Goal: Information Seeking & Learning: Compare options

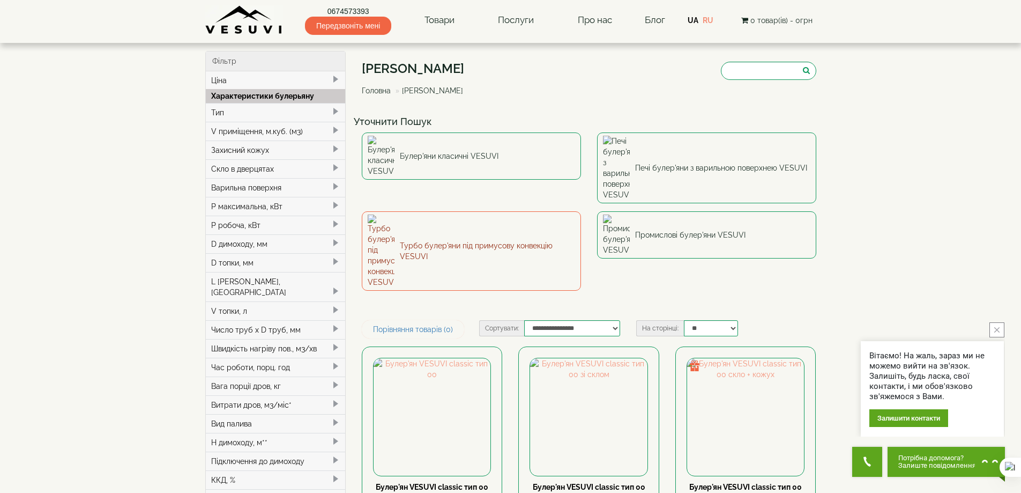
click at [489, 211] on link "Турбо булер'яни під примусову конвекцію VESUVI" at bounding box center [471, 250] width 219 height 79
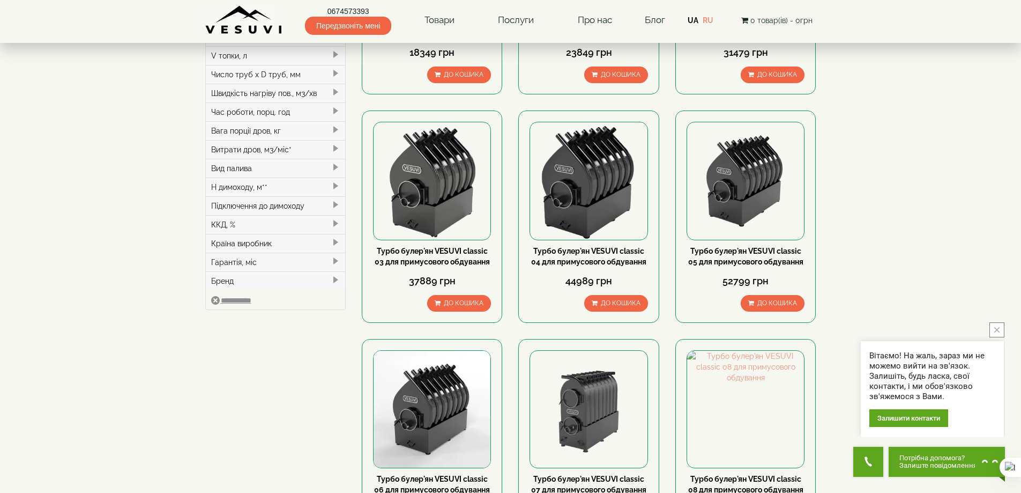
scroll to position [107, 0]
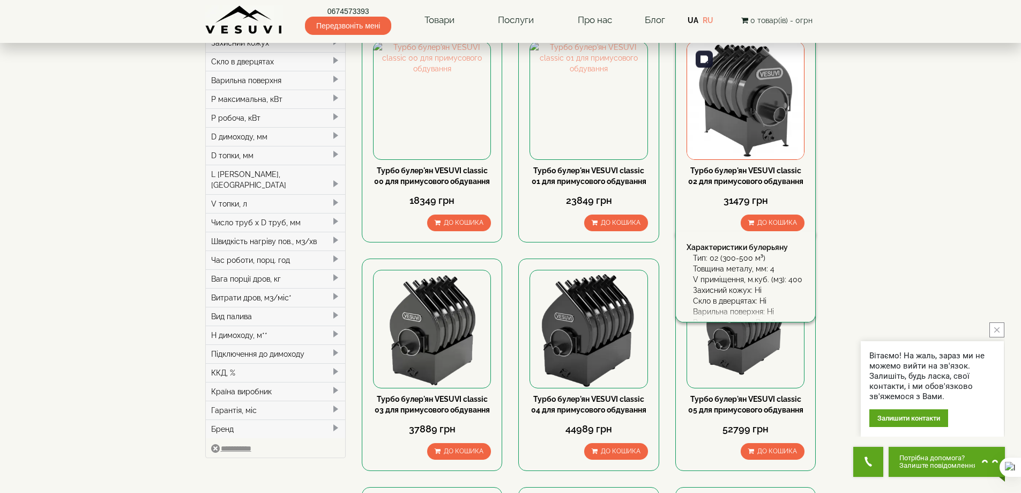
click at [756, 112] on img at bounding box center [745, 100] width 117 height 117
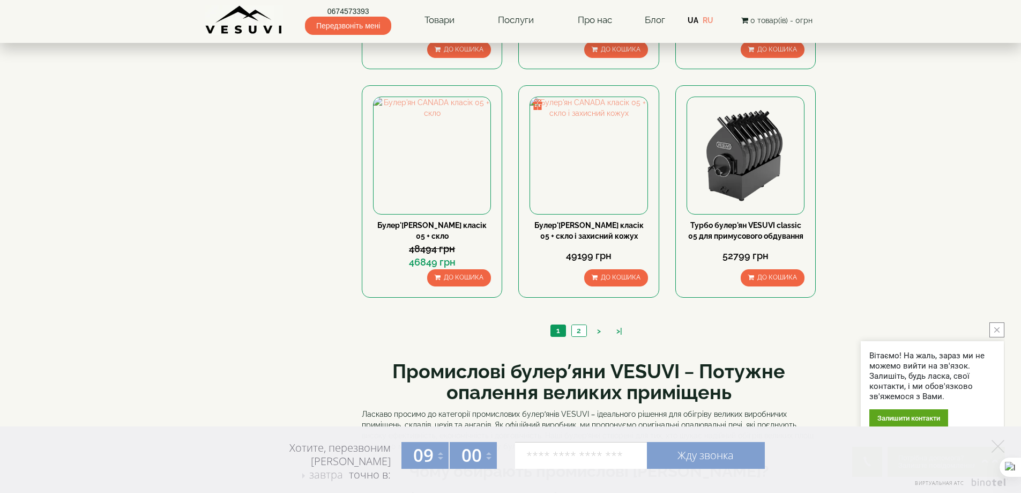
scroll to position [1072, 0]
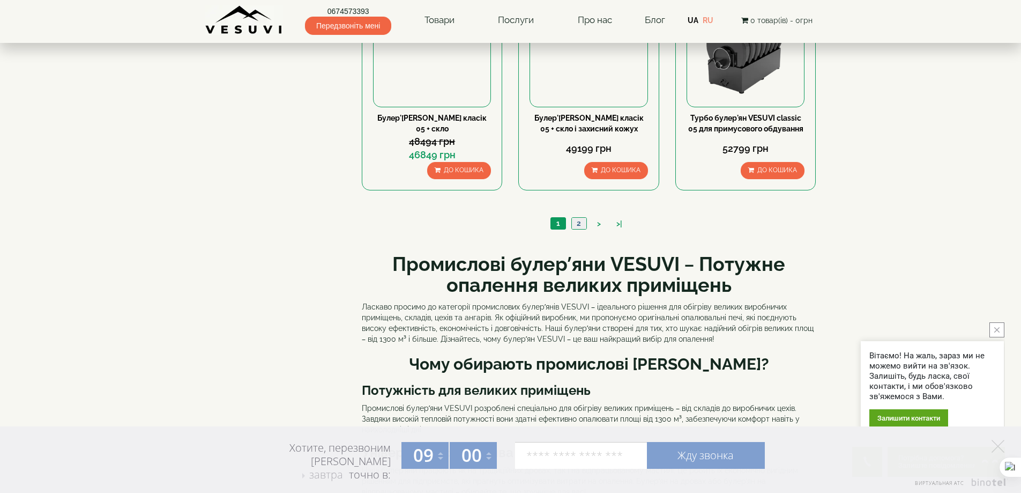
click at [578, 222] on link "2" at bounding box center [578, 223] width 15 height 11
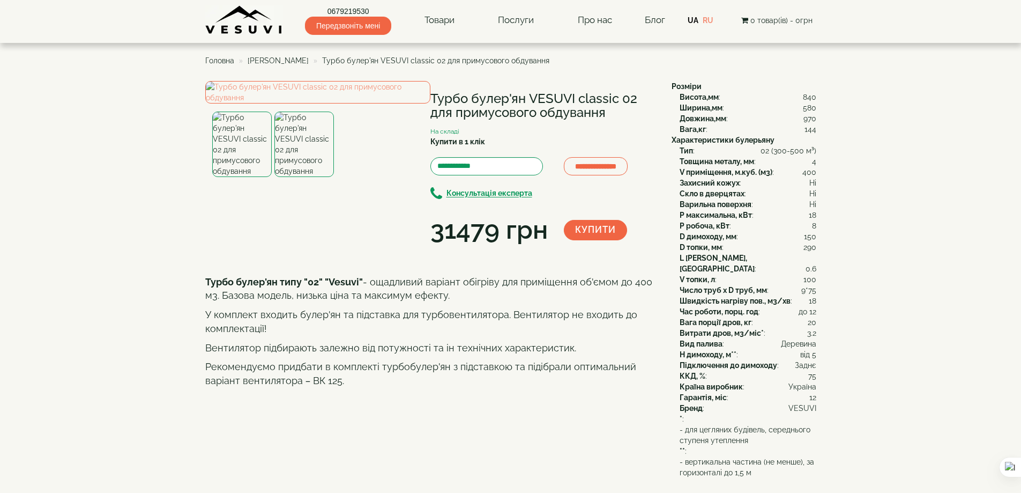
click at [306, 177] on img at bounding box center [303, 143] width 59 height 65
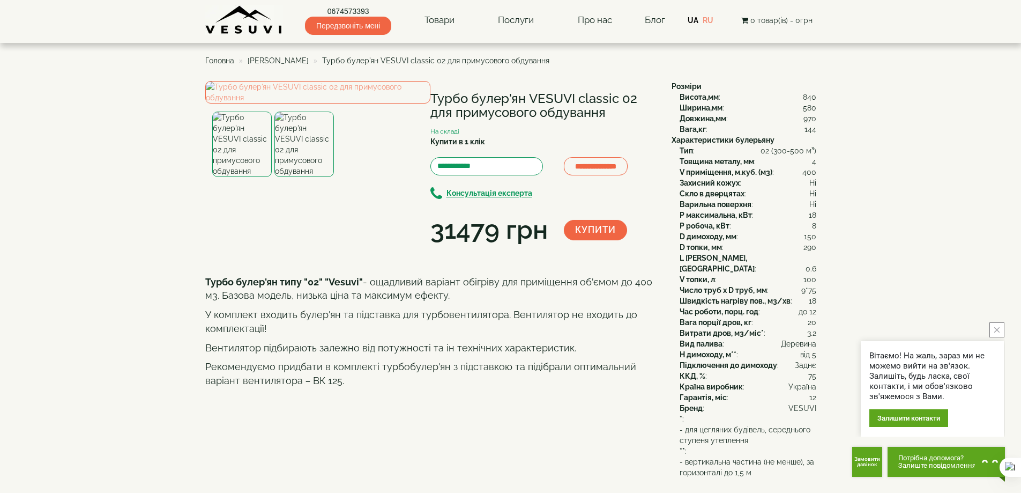
click at [234, 177] on img at bounding box center [241, 143] width 59 height 65
click at [309, 177] on img at bounding box center [303, 143] width 59 height 65
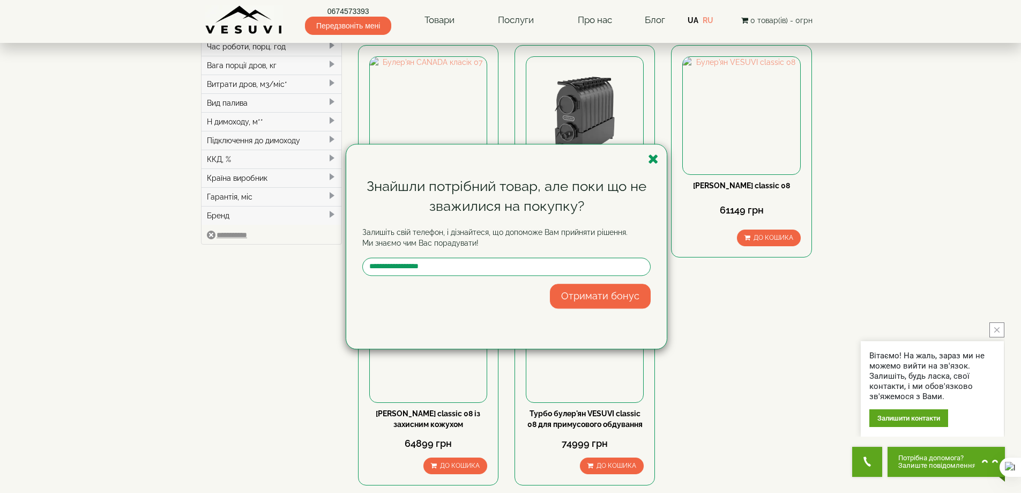
scroll to position [322, 0]
click at [947, 232] on div "Знайшли потрібний товар, але поки що не зважилися на покупку? Залишіть свій тел…" at bounding box center [510, 246] width 1021 height 493
click at [658, 161] on icon "button" at bounding box center [653, 158] width 11 height 13
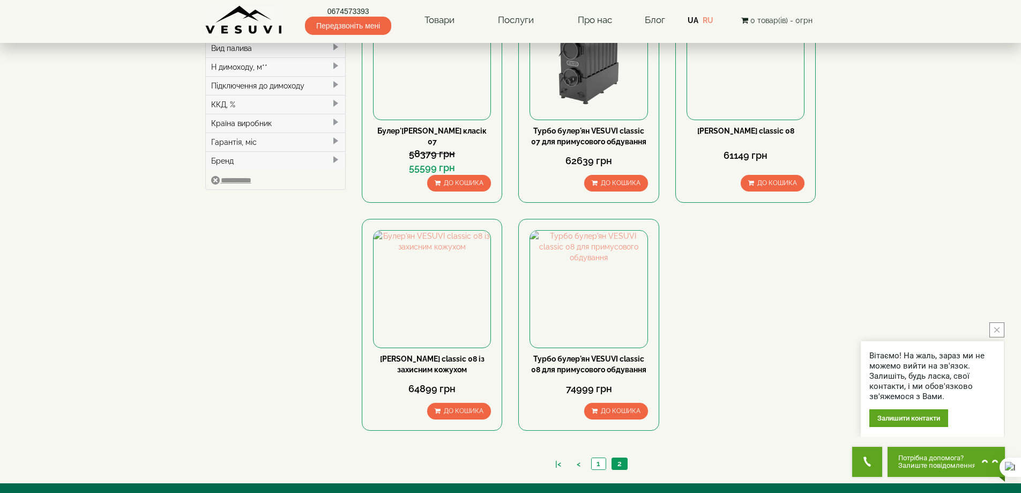
scroll to position [550, 0]
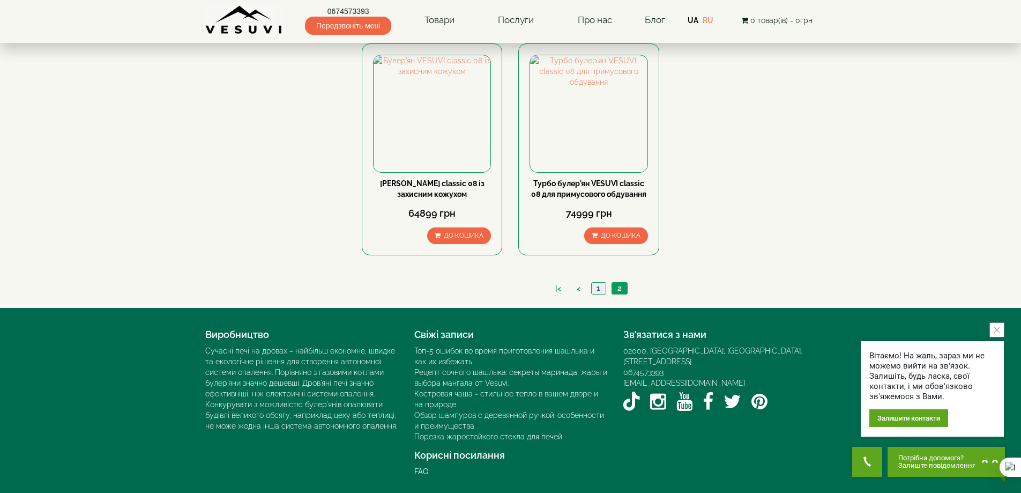
click at [595, 288] on link "1" at bounding box center [598, 287] width 14 height 11
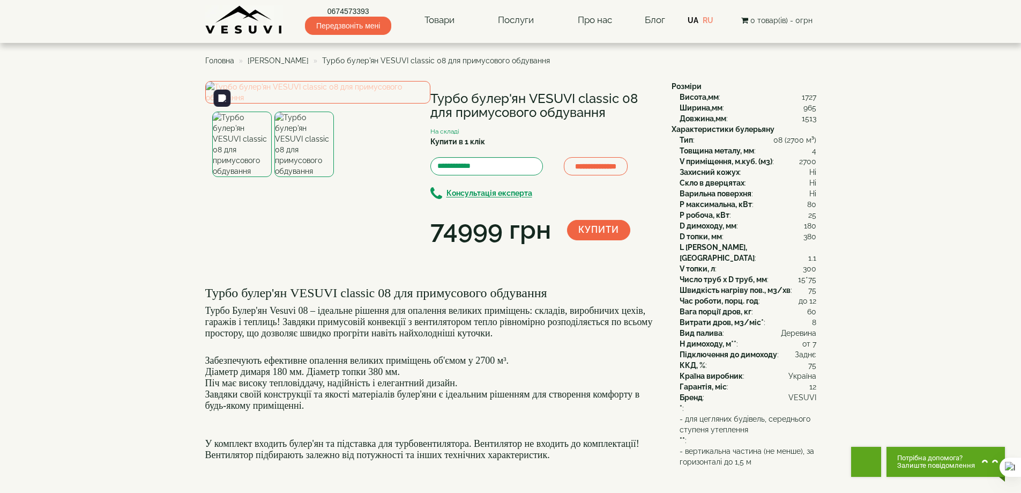
click at [347, 103] on img at bounding box center [317, 92] width 225 height 23
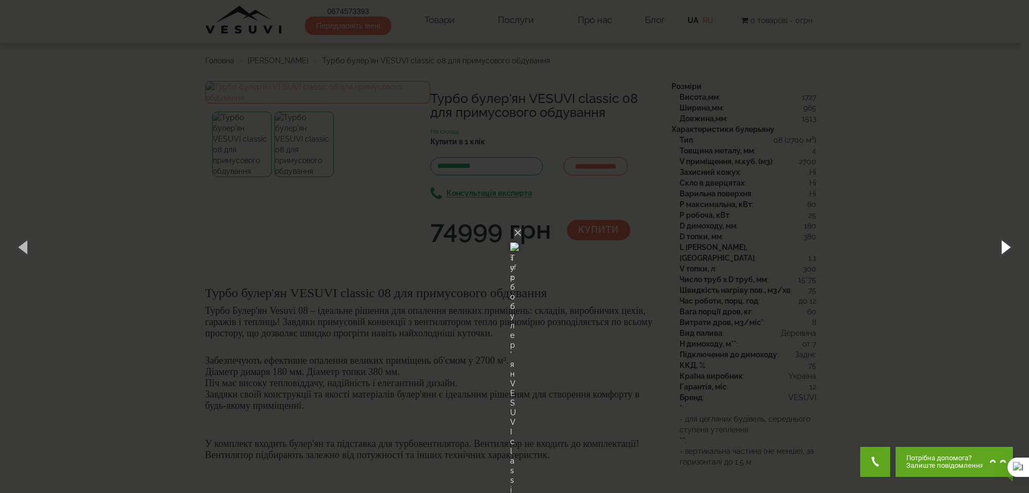
click at [1002, 246] on button "button" at bounding box center [1005, 246] width 48 height 59
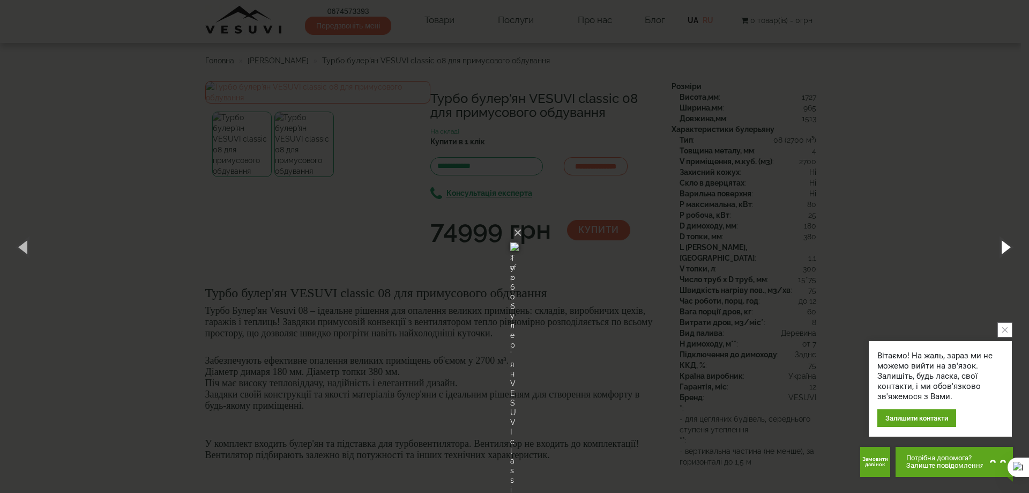
click at [1002, 247] on button "button" at bounding box center [1005, 246] width 48 height 59
click at [1001, 247] on button "button" at bounding box center [1005, 246] width 48 height 59
click at [522, 221] on button "×" at bounding box center [517, 233] width 9 height 24
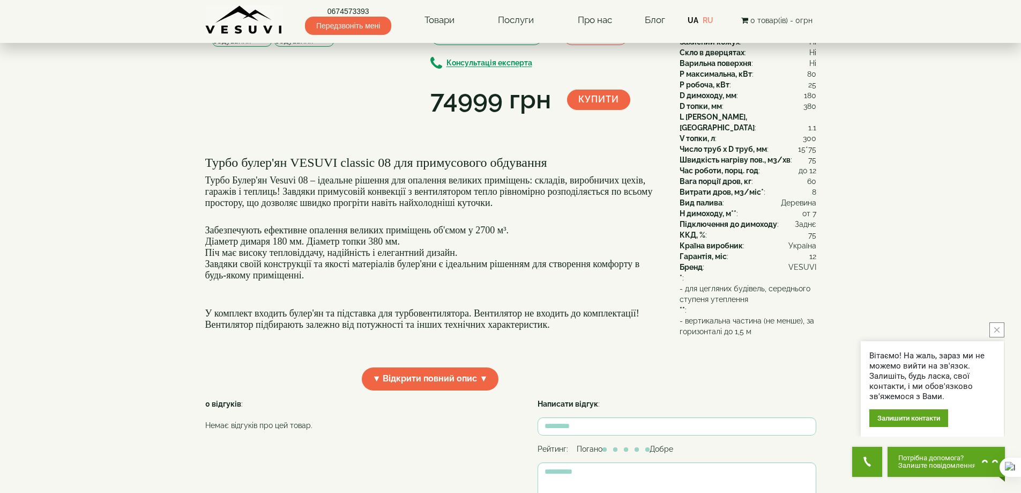
scroll to position [107, 0]
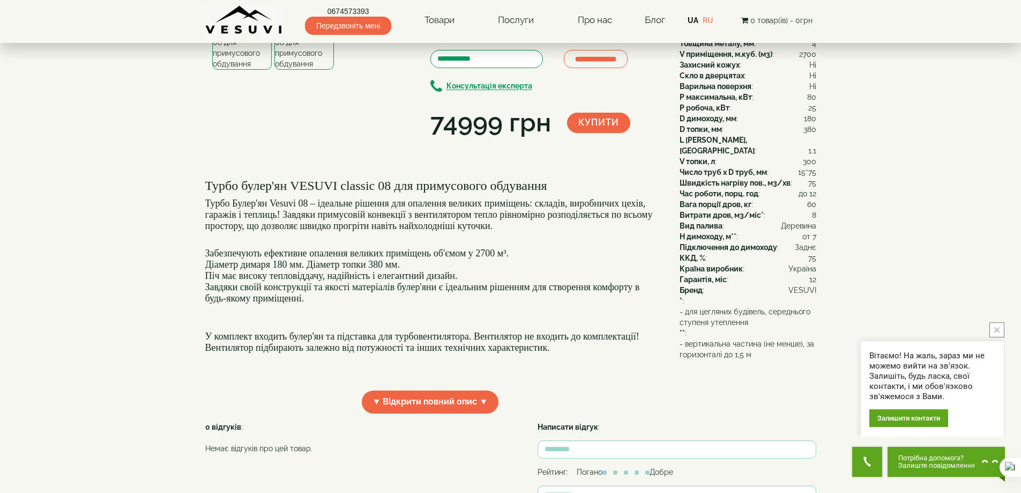
drag, startPoint x: 693, startPoint y: 335, endPoint x: 677, endPoint y: 332, distance: 16.4
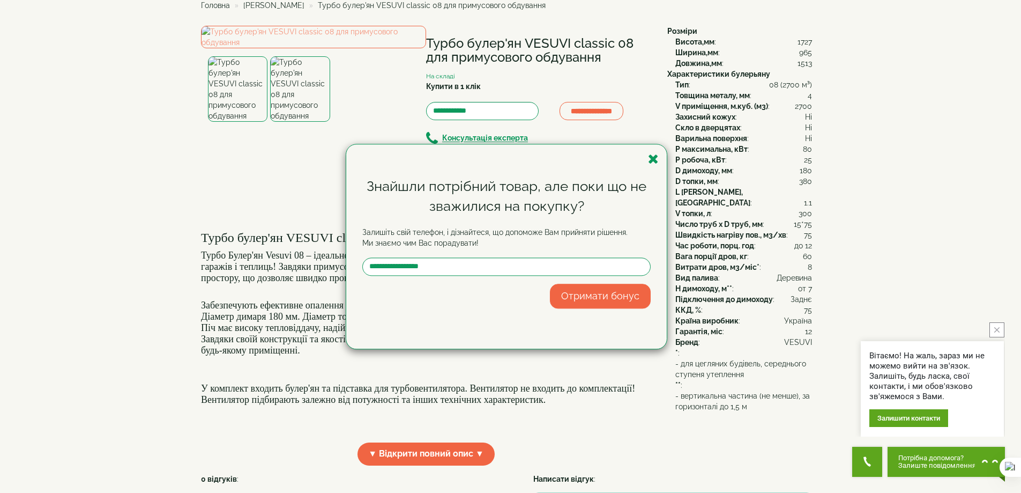
scroll to position [0, 0]
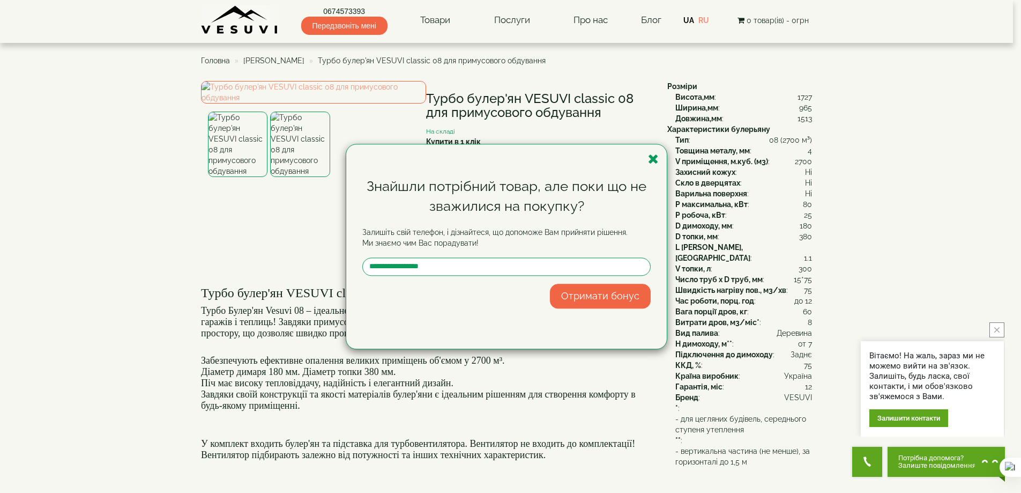
click at [652, 157] on icon "button" at bounding box center [653, 158] width 11 height 13
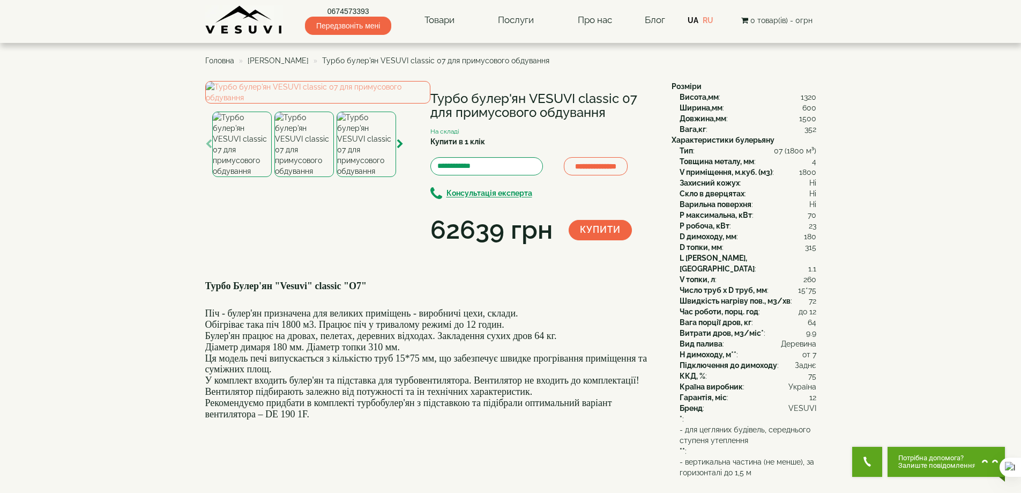
click at [296, 177] on img at bounding box center [303, 143] width 59 height 65
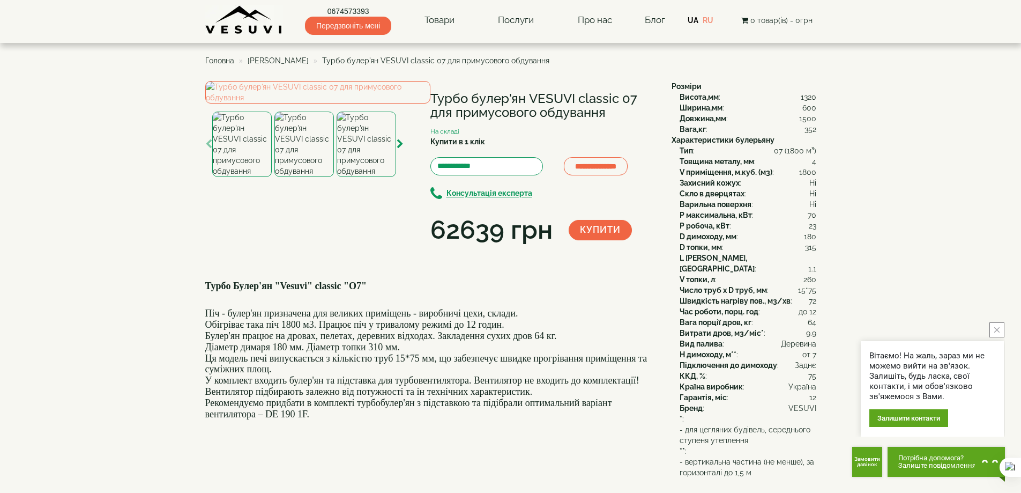
click at [373, 177] on img at bounding box center [366, 143] width 59 height 65
click at [399, 149] on icon "button" at bounding box center [400, 144] width 7 height 10
click at [316, 177] on img at bounding box center [305, 143] width 59 height 65
click at [378, 103] on img at bounding box center [317, 92] width 225 height 23
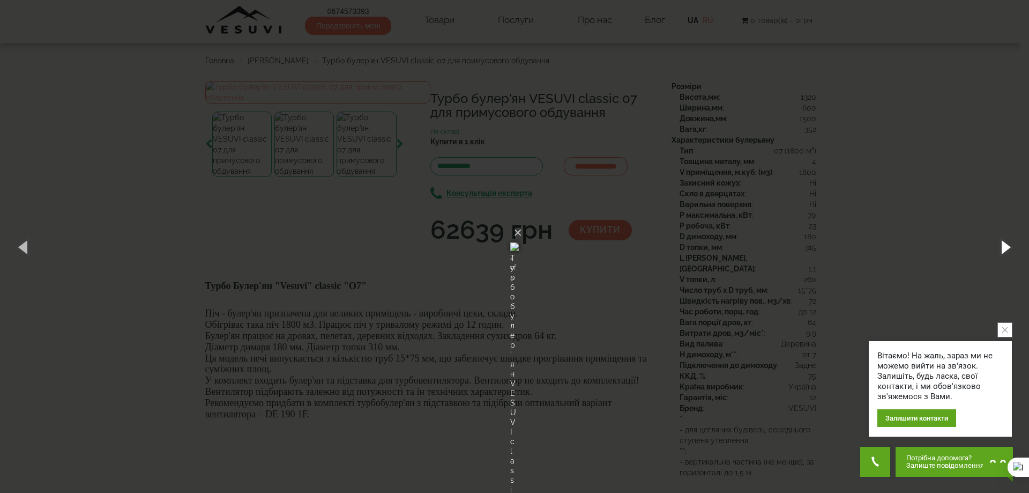
click at [1006, 245] on button "button" at bounding box center [1005, 246] width 48 height 59
click at [1004, 248] on button "button" at bounding box center [1005, 246] width 48 height 59
click at [1004, 249] on button "button" at bounding box center [1005, 246] width 48 height 59
click at [1003, 243] on button "button" at bounding box center [1005, 246] width 48 height 59
click at [1003, 245] on button "button" at bounding box center [1005, 246] width 48 height 59
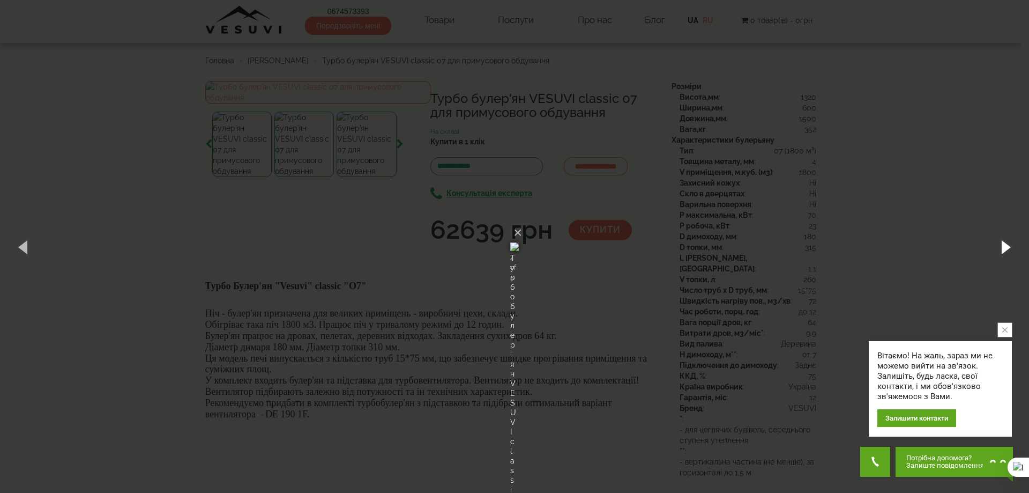
click at [1009, 248] on button "button" at bounding box center [1005, 246] width 48 height 59
click at [510, 272] on img at bounding box center [514, 246] width 9 height 51
click at [23, 243] on button "button" at bounding box center [24, 246] width 48 height 59
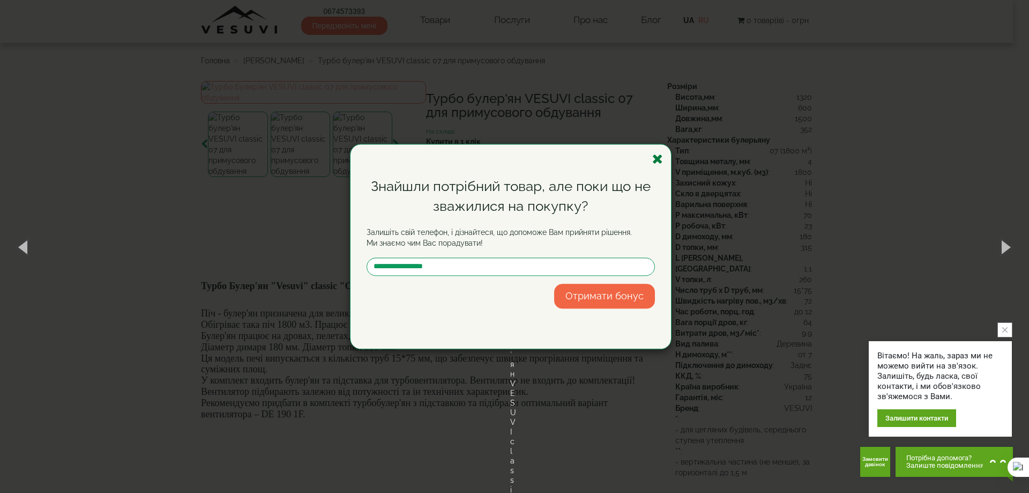
click at [658, 158] on icon "button" at bounding box center [657, 158] width 11 height 13
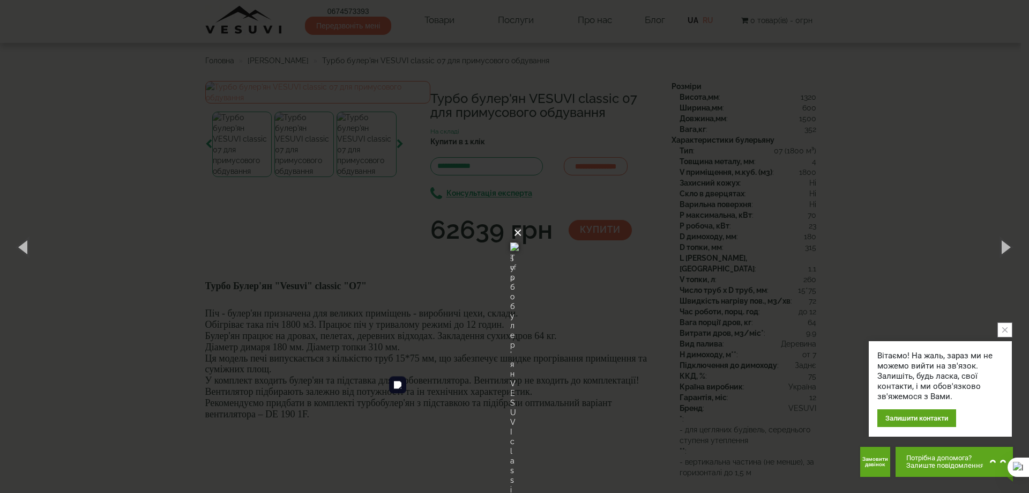
click at [522, 221] on button "×" at bounding box center [517, 233] width 9 height 24
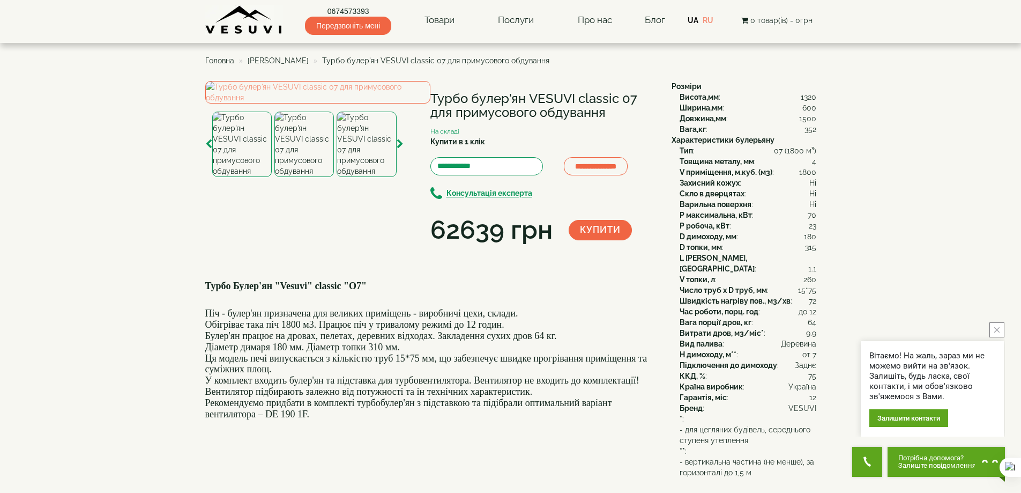
click at [297, 177] on img at bounding box center [303, 143] width 59 height 65
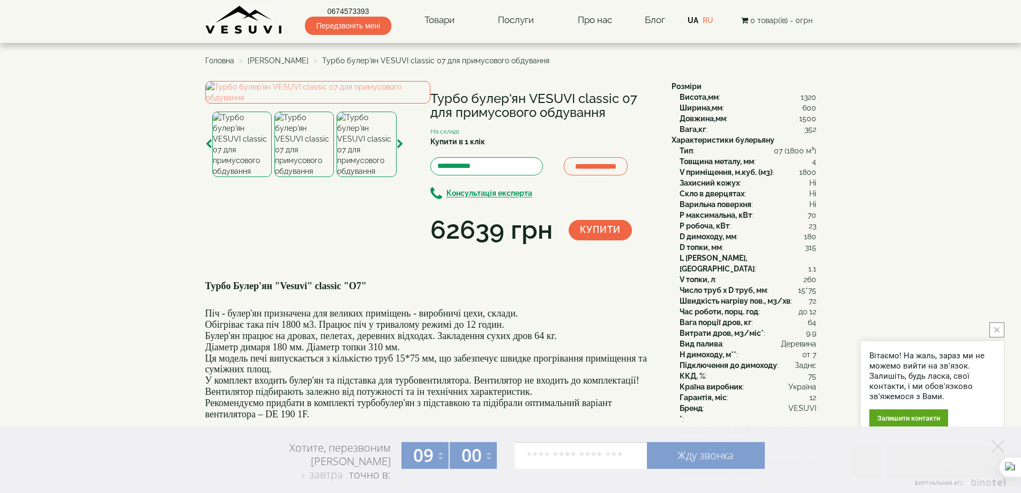
drag, startPoint x: 461, startPoint y: 74, endPoint x: 450, endPoint y: 54, distance: 22.8
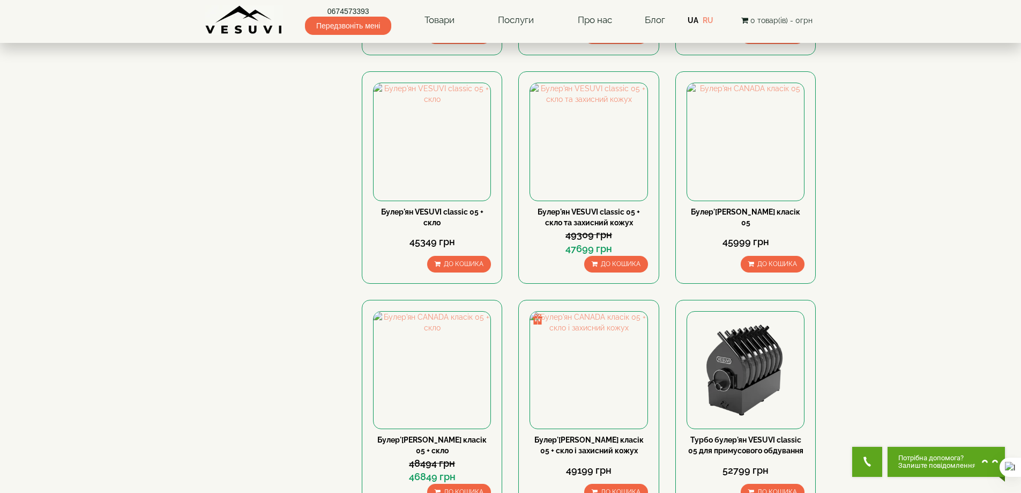
scroll to position [1018, 0]
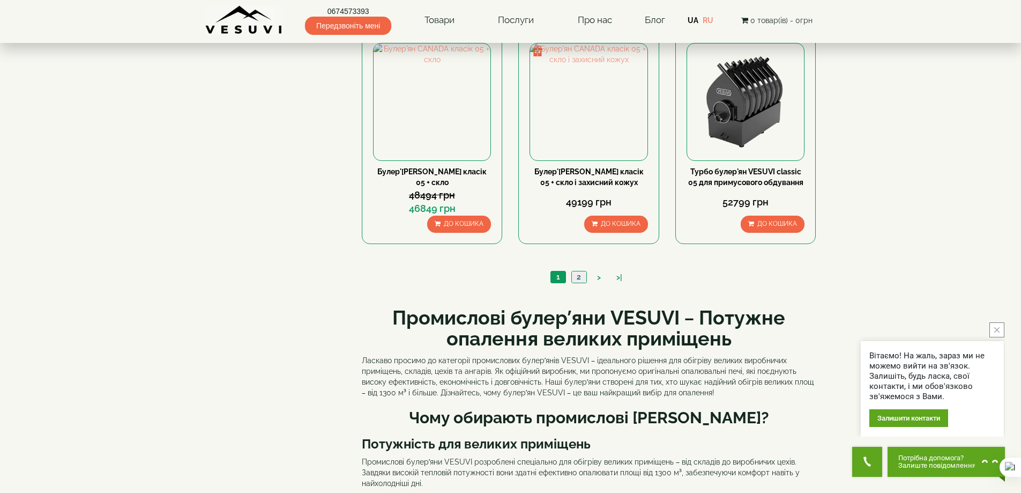
click at [582, 277] on link "2" at bounding box center [578, 276] width 15 height 11
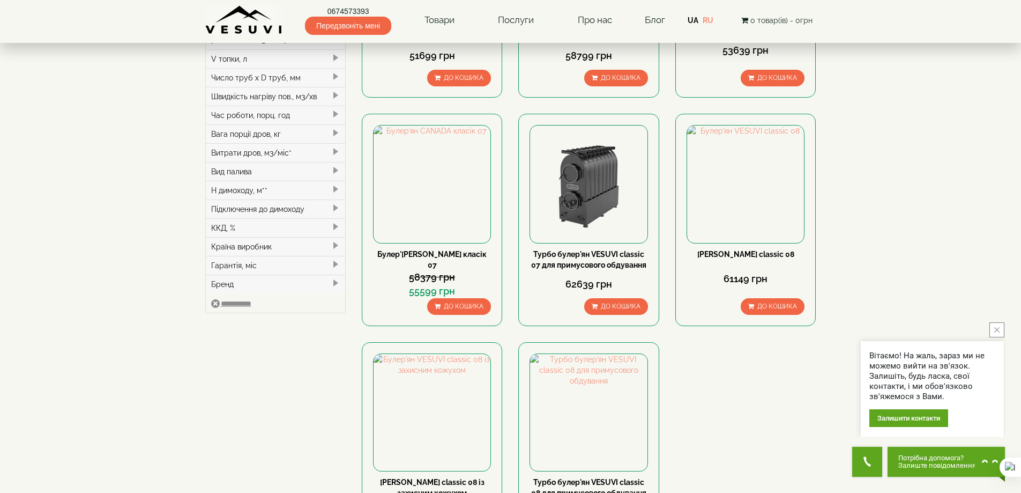
scroll to position [322, 0]
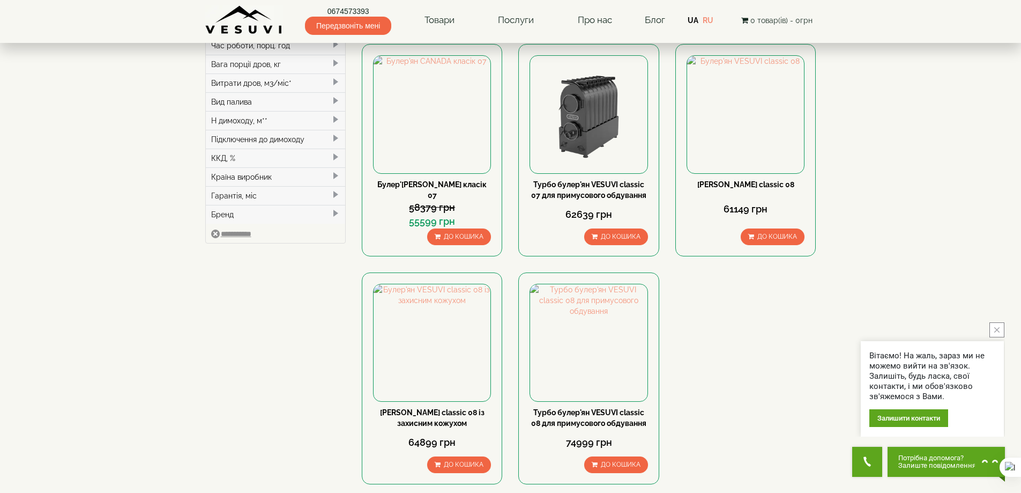
click at [1000, 333] on button "close button" at bounding box center [996, 329] width 15 height 15
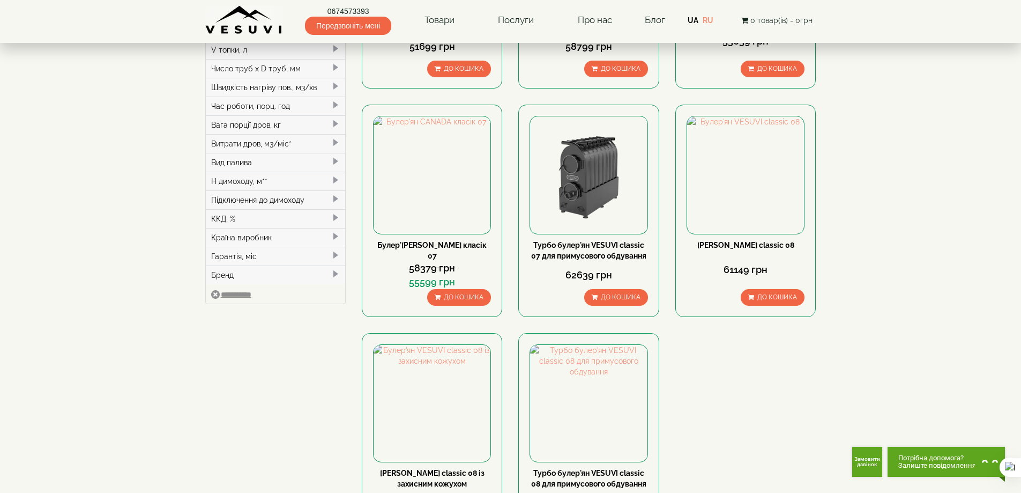
scroll to position [0, 0]
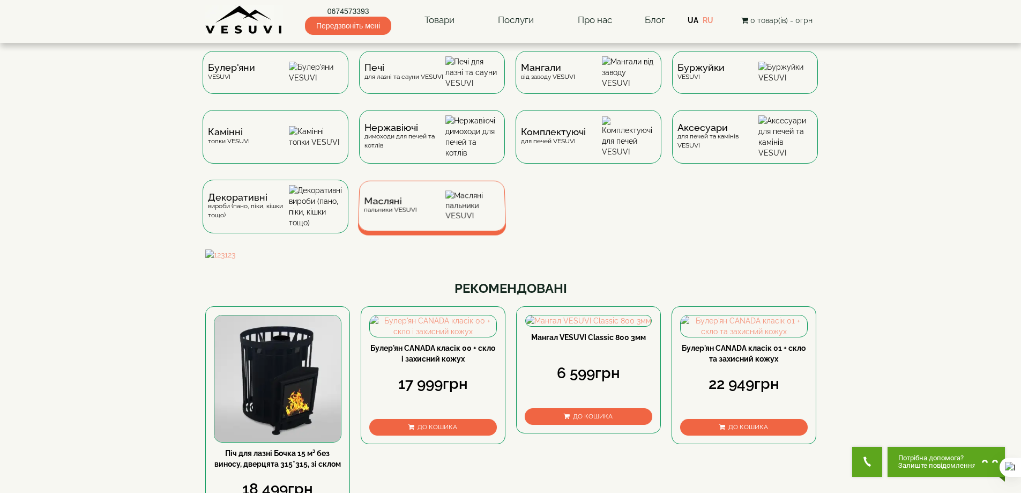
click at [393, 214] on div "Масляні пальники VESUVI" at bounding box center [389, 205] width 53 height 17
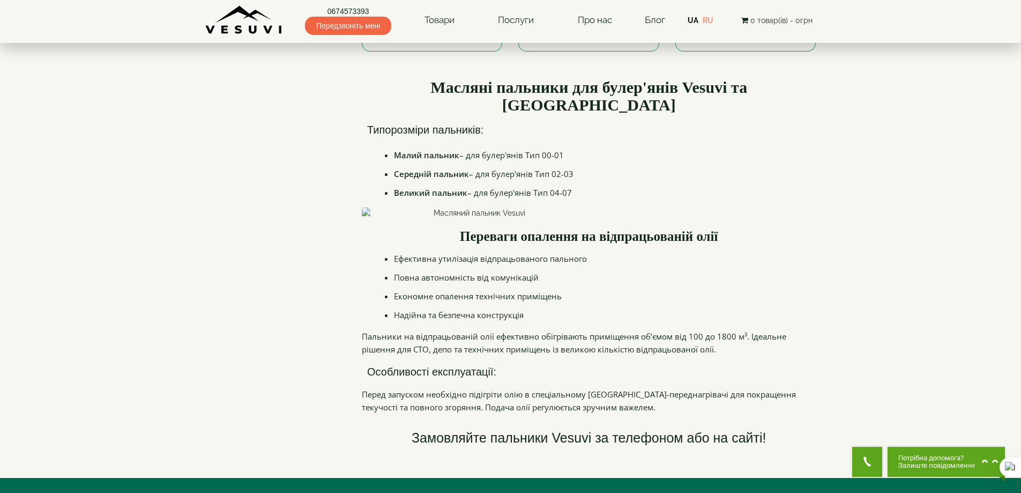
scroll to position [268, 0]
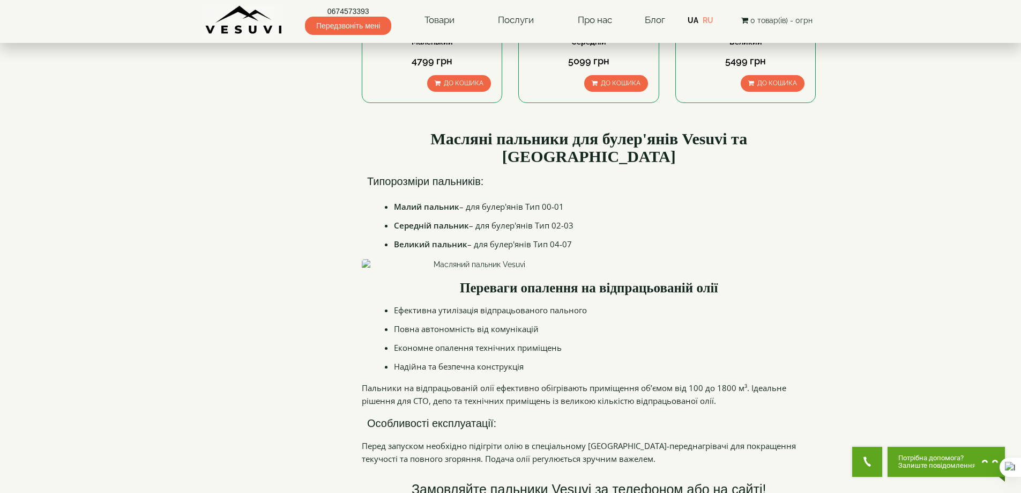
click at [364, 259] on img at bounding box center [475, 264] width 227 height 11
drag, startPoint x: 364, startPoint y: 247, endPoint x: 281, endPoint y: 240, distance: 83.9
click at [281, 241] on div "**********" at bounding box center [510, 156] width 627 height 746
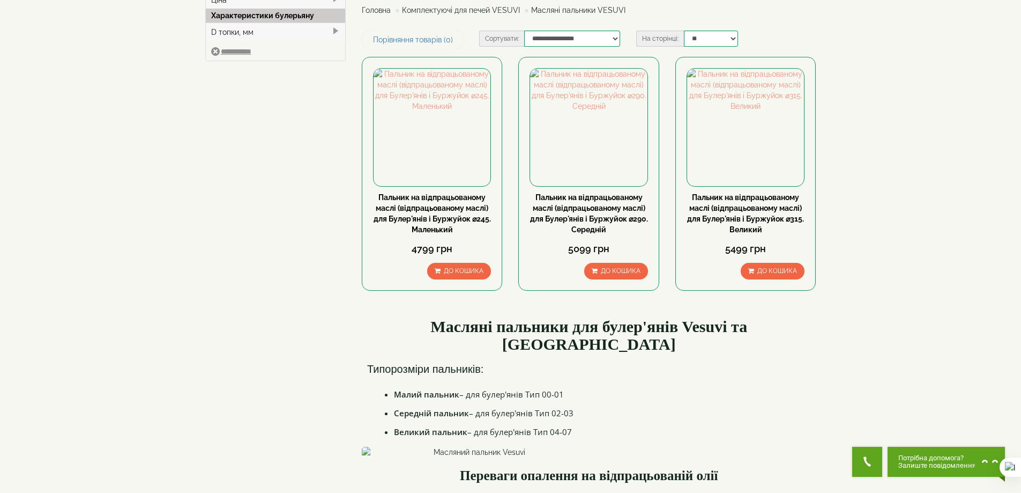
scroll to position [0, 0]
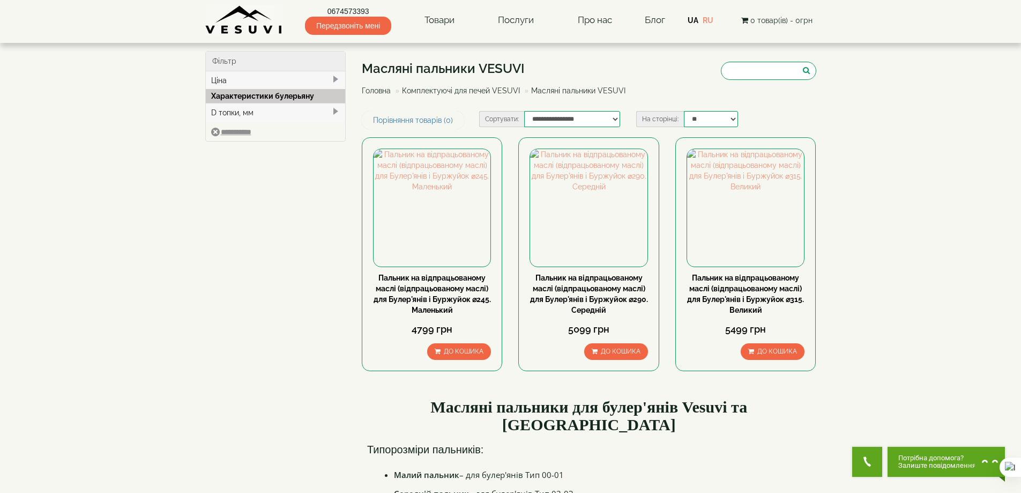
drag, startPoint x: 245, startPoint y: 270, endPoint x: 254, endPoint y: 285, distance: 17.0
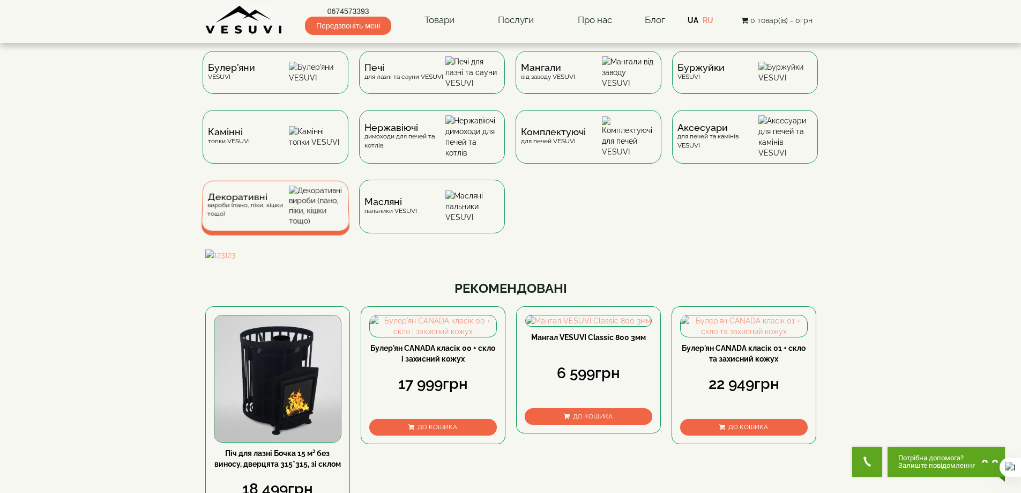
click at [263, 218] on div "Декоративні вироби (пано, піки, кішки тощо)" at bounding box center [248, 205] width 82 height 25
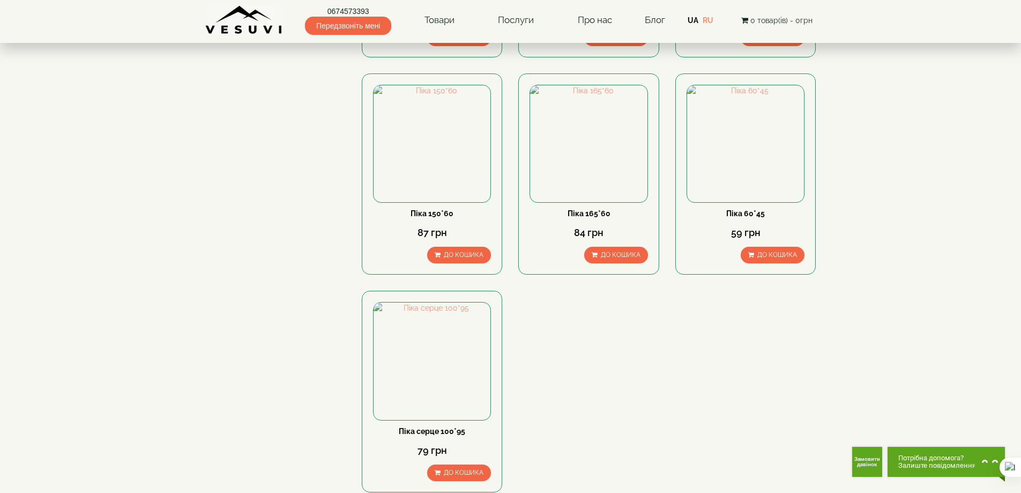
scroll to position [482, 0]
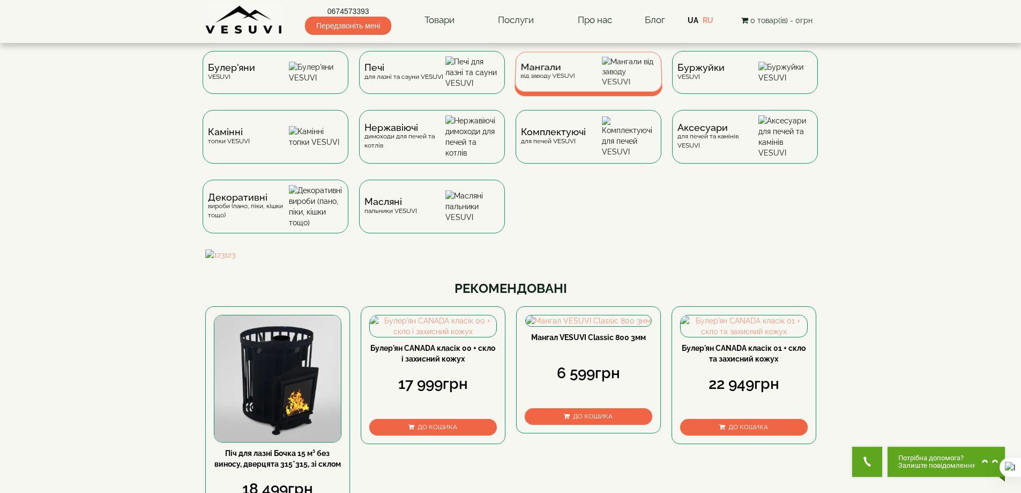
click at [563, 80] on div "Мангали від заводу VESUVI" at bounding box center [547, 71] width 55 height 17
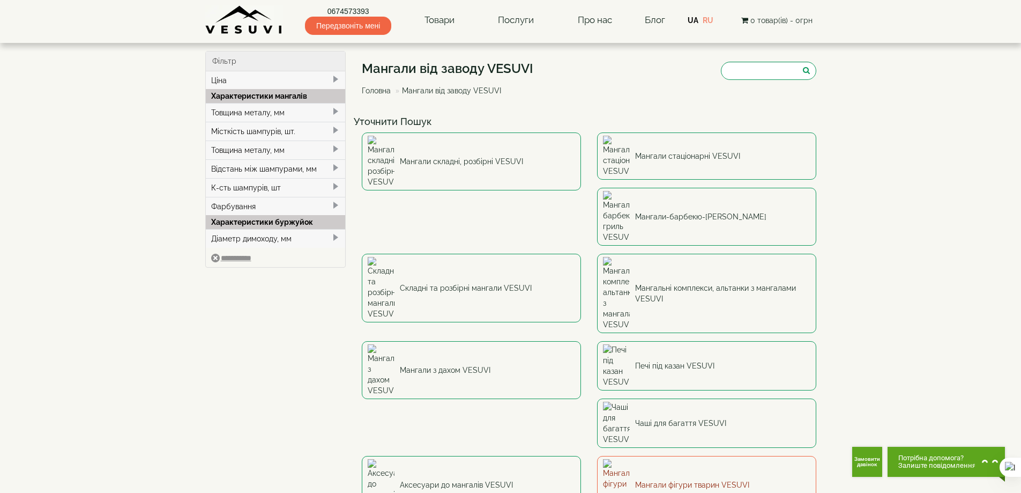
click at [702, 456] on link "Мангали фігури тварин VESUVI" at bounding box center [706, 485] width 219 height 58
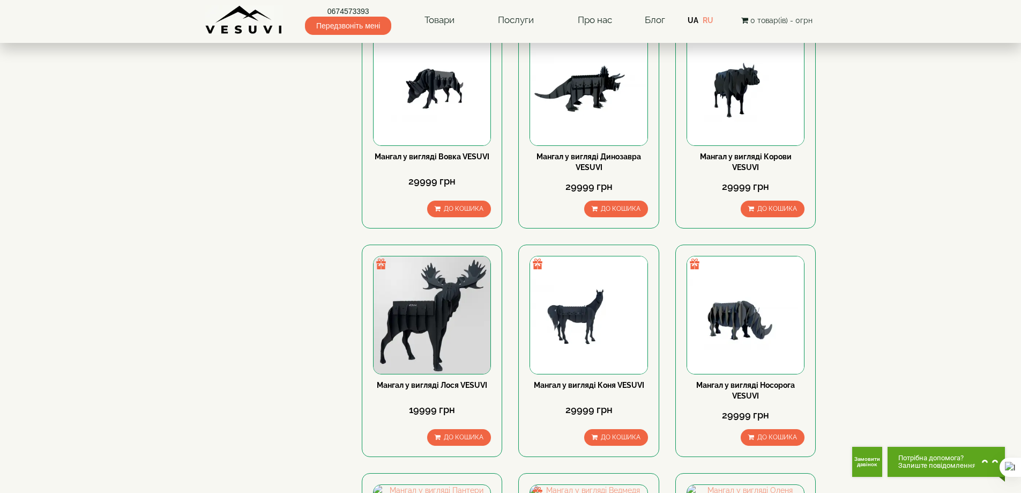
scroll to position [590, 0]
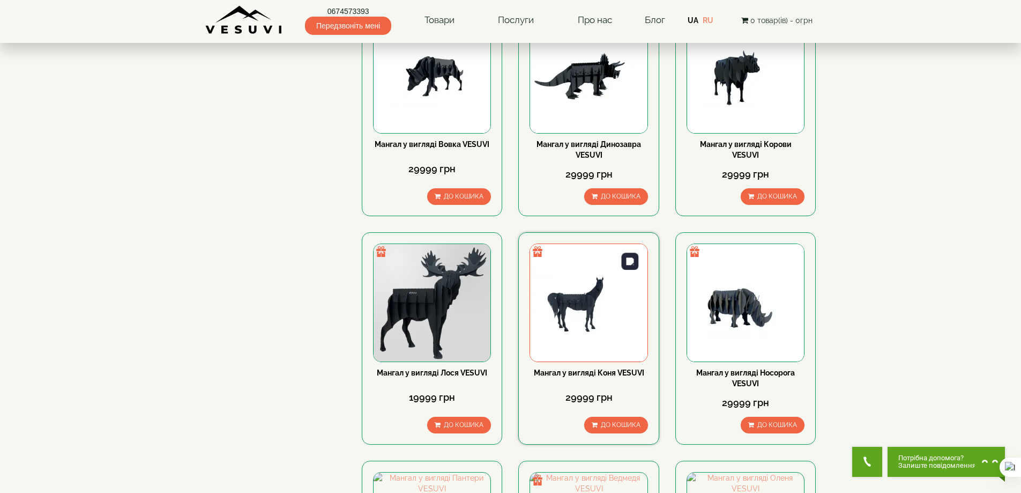
click at [584, 304] on img at bounding box center [588, 302] width 117 height 117
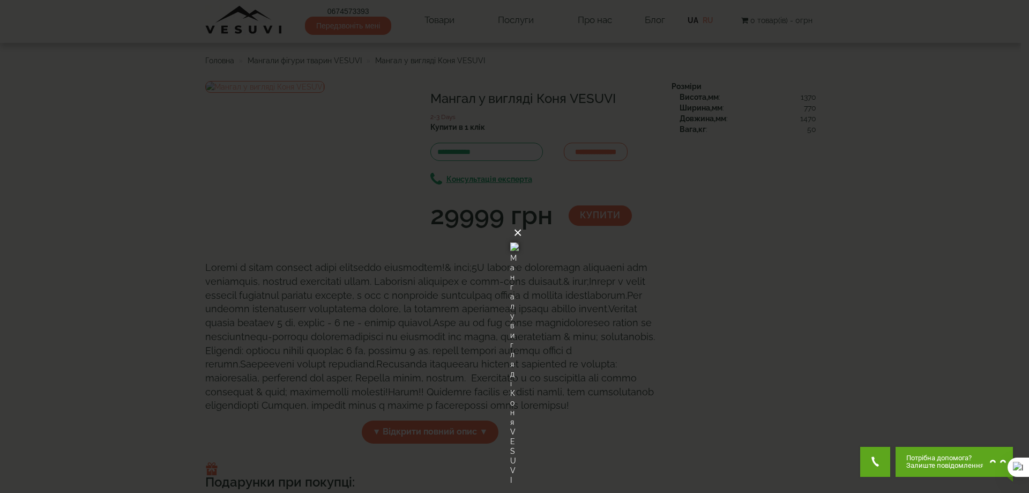
click at [522, 221] on button "×" at bounding box center [517, 233] width 9 height 24
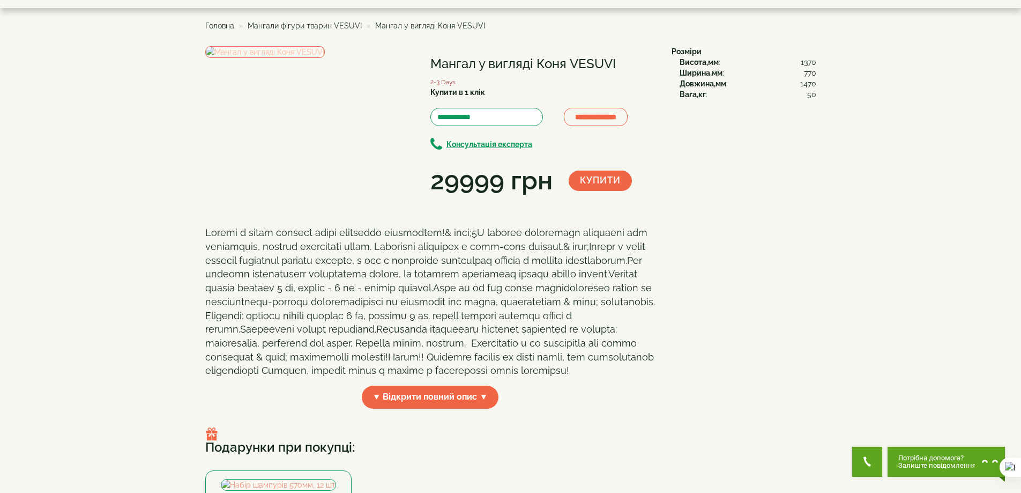
scroll to position [54, 0]
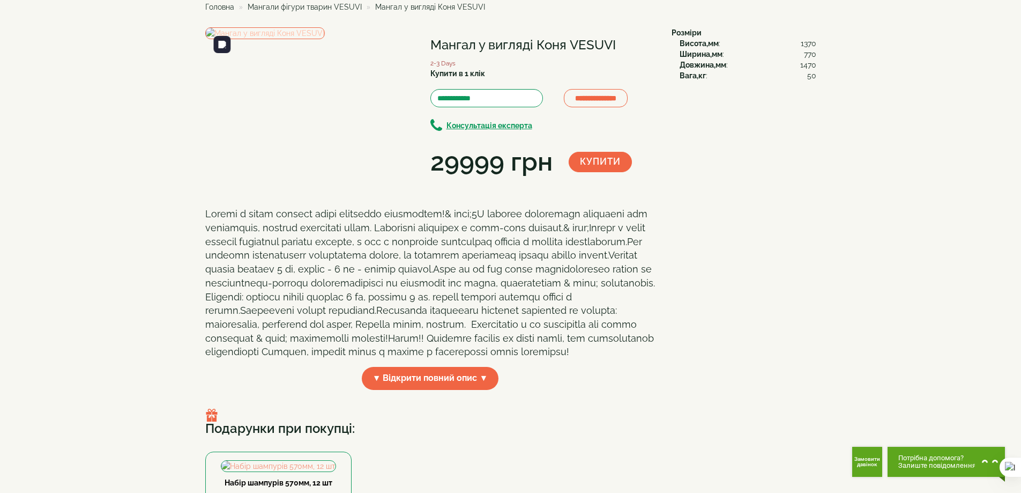
drag, startPoint x: 302, startPoint y: 223, endPoint x: 290, endPoint y: 224, distance: 11.8
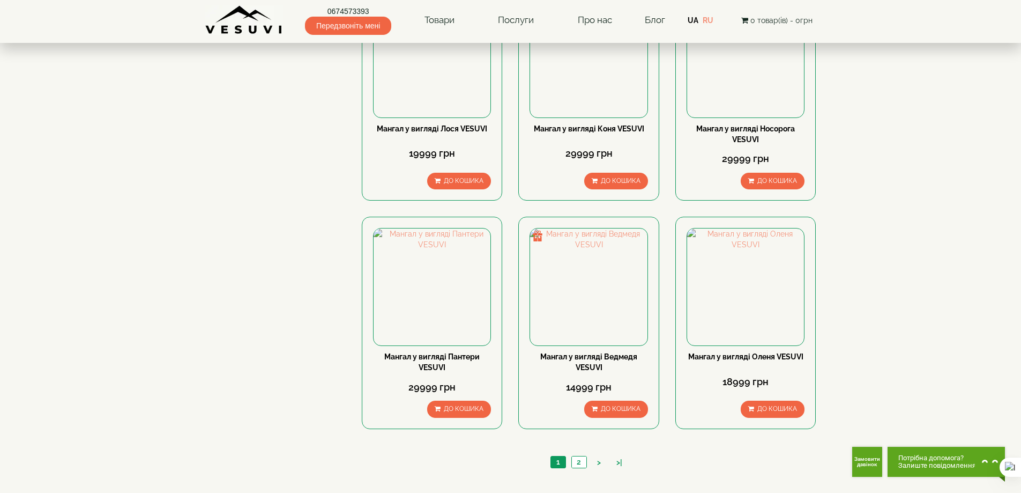
scroll to position [857, 0]
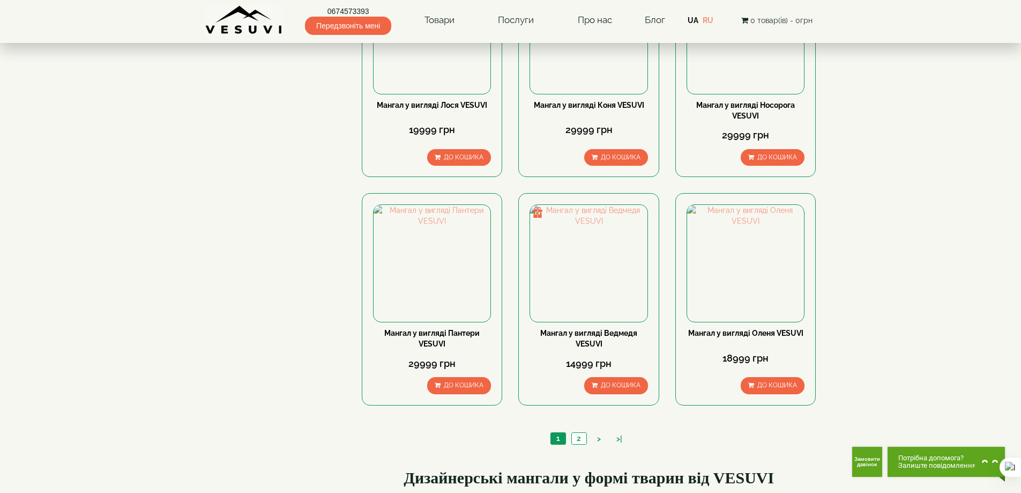
click at [589, 436] on ul "1 2 > >|" at bounding box center [589, 439] width 83 height 15
click at [582, 435] on link "2" at bounding box center [578, 438] width 15 height 11
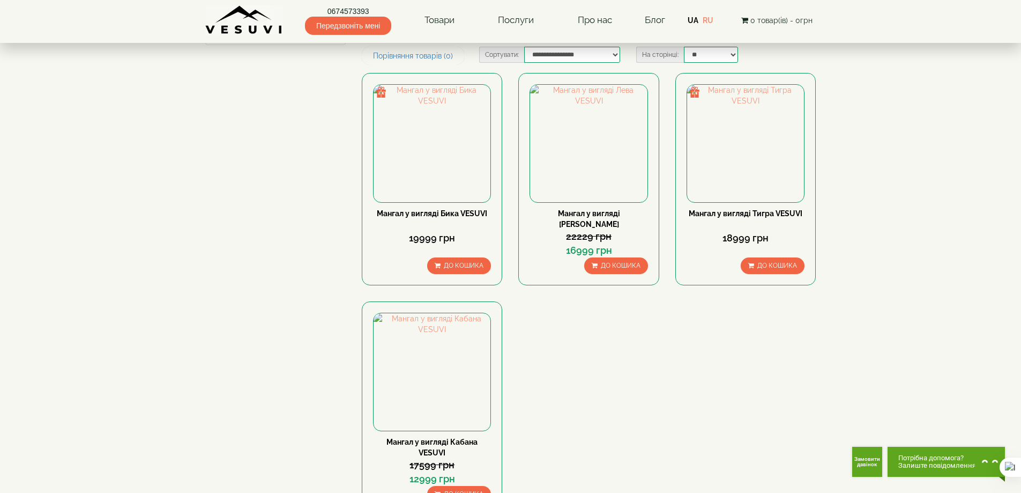
scroll to position [161, 0]
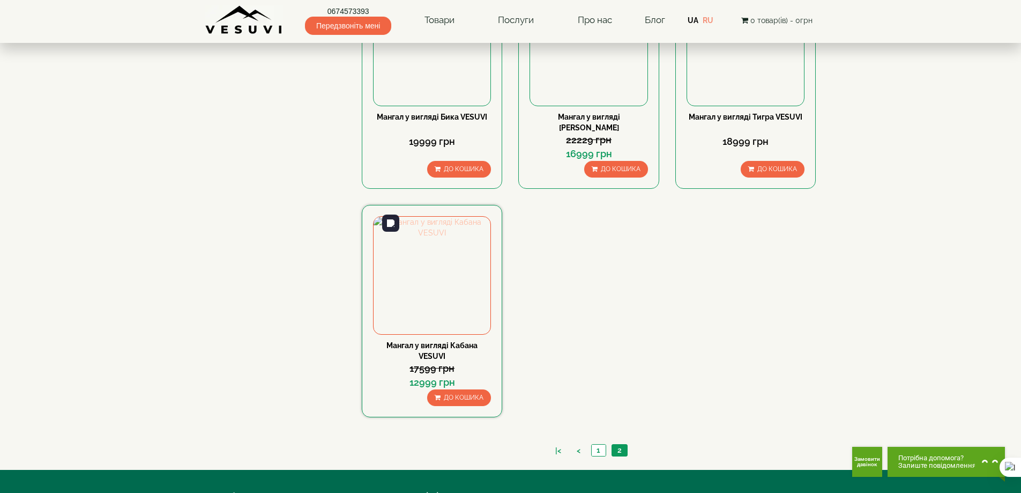
click at [463, 279] on img at bounding box center [432, 275] width 117 height 117
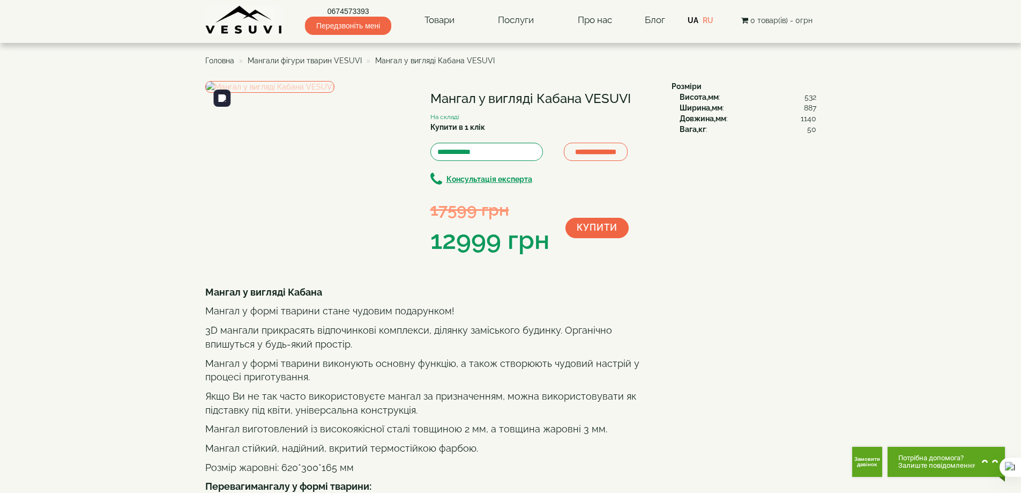
drag, startPoint x: 235, startPoint y: 121, endPoint x: 169, endPoint y: 138, distance: 68.1
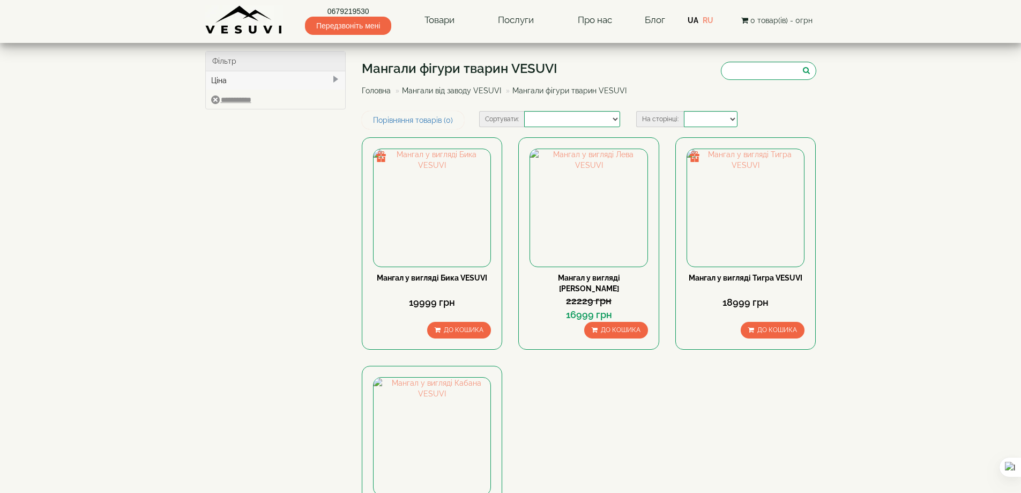
select select
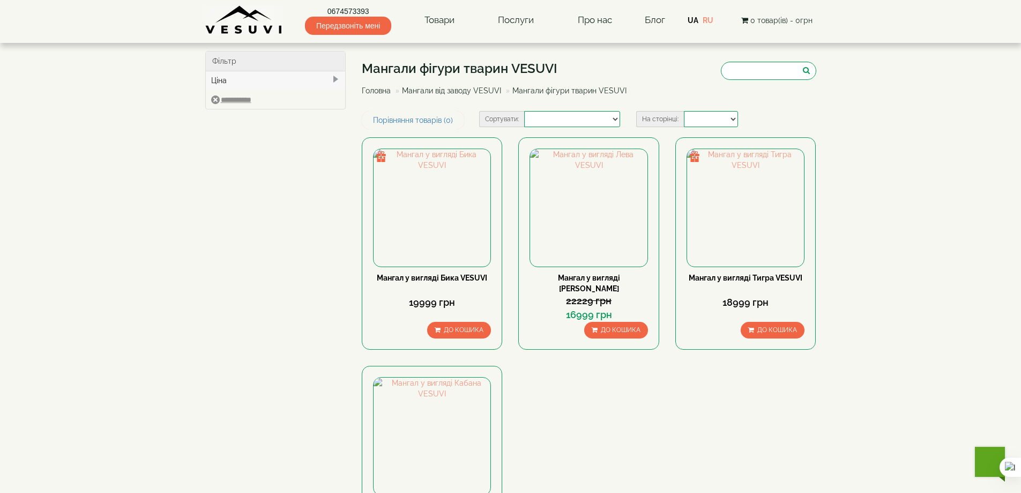
drag, startPoint x: 979, startPoint y: 273, endPoint x: 955, endPoint y: 265, distance: 25.8
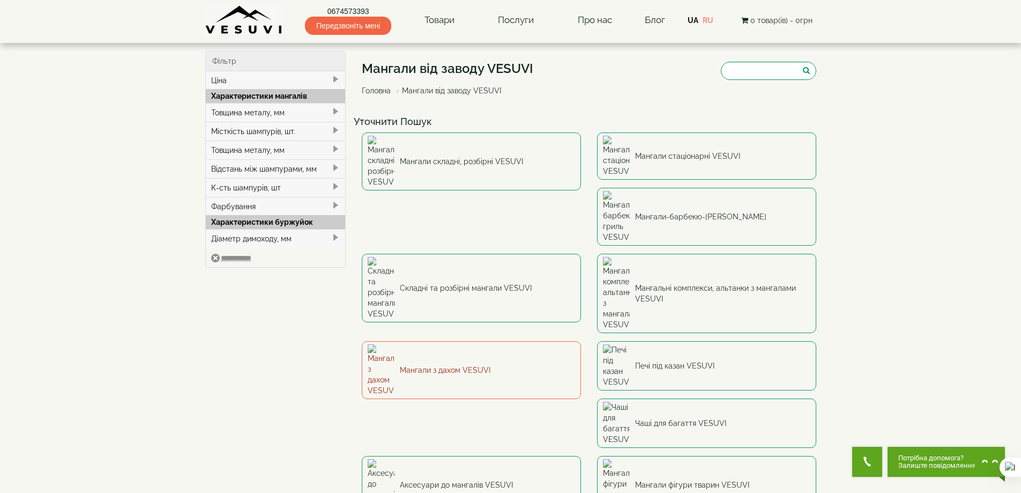
click at [581, 341] on link "Мангали з дахом VESUVI" at bounding box center [471, 370] width 219 height 58
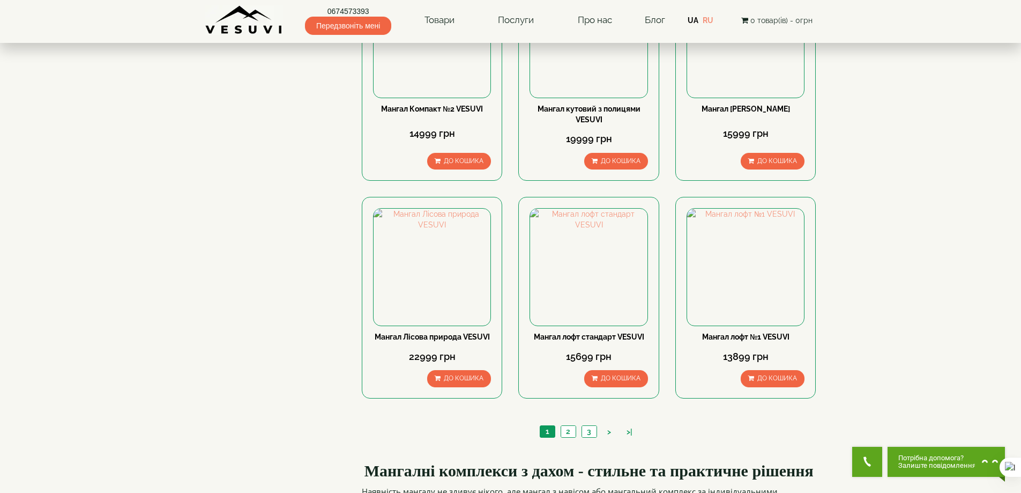
scroll to position [858, 0]
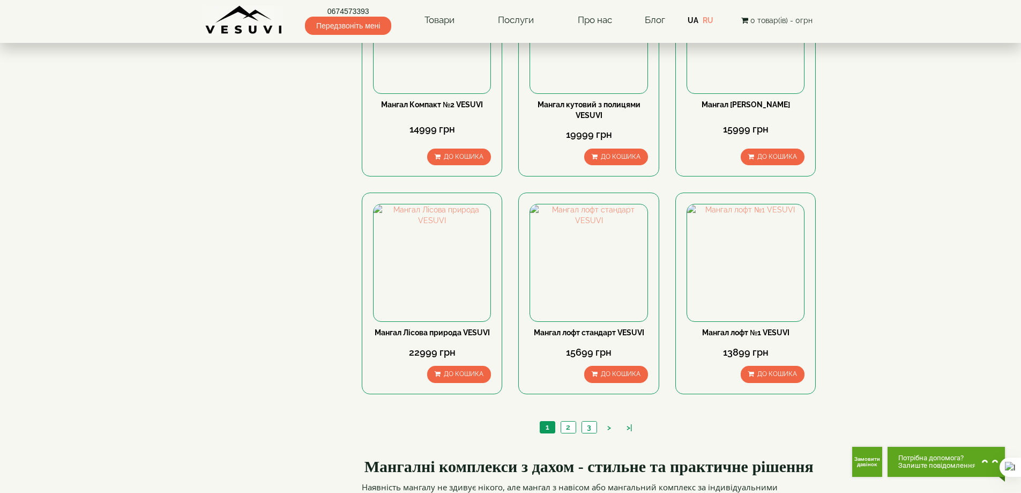
drag, startPoint x: 939, startPoint y: 245, endPoint x: 933, endPoint y: 246, distance: 6.5
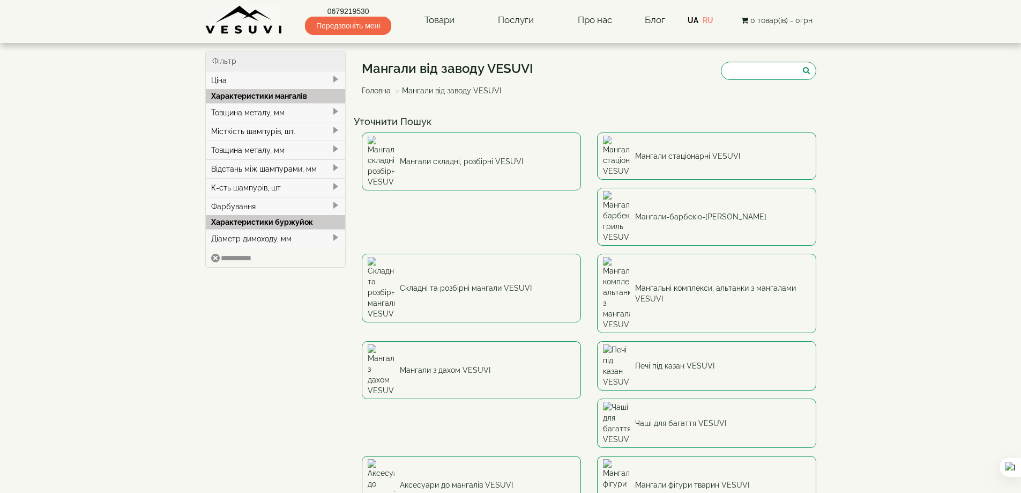
select select
click at [597, 254] on link "Мангальні комплекси, альтанки з мангалами VESUVI" at bounding box center [706, 293] width 219 height 79
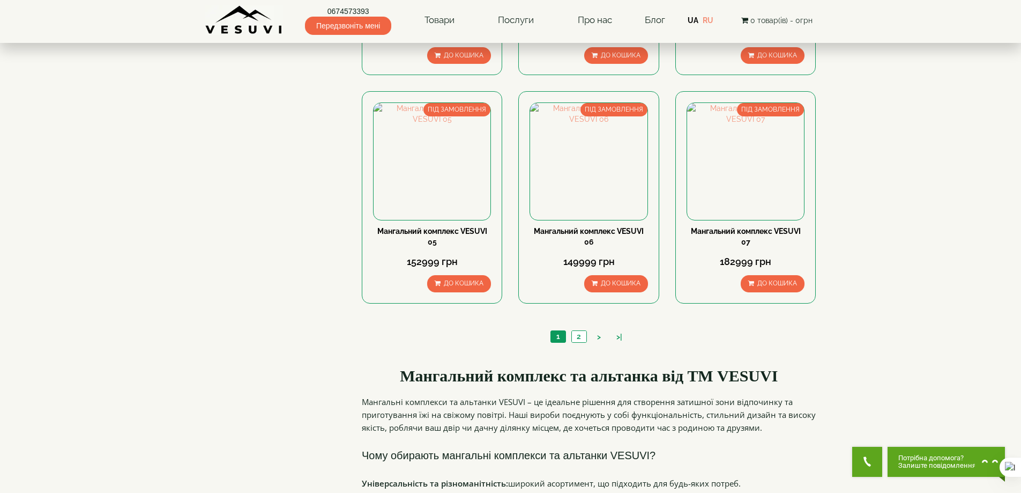
scroll to position [965, 0]
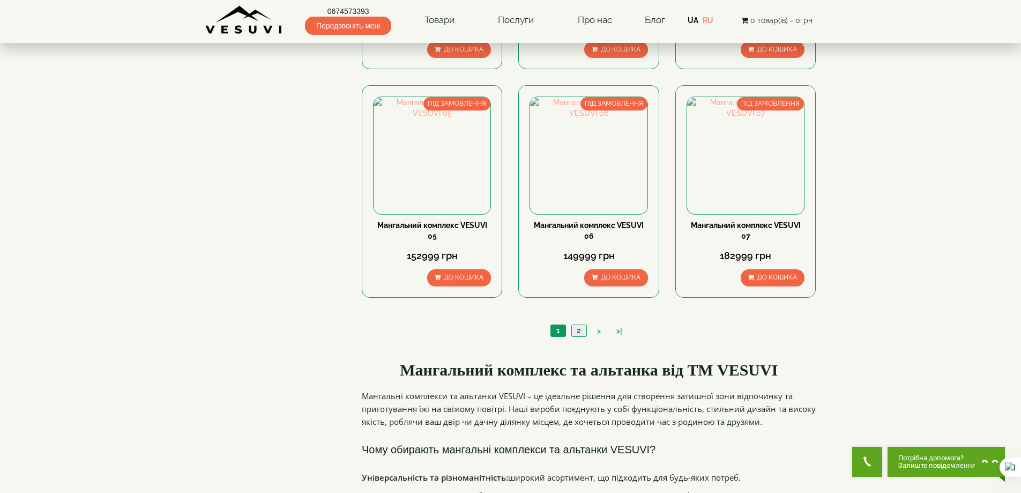
click at [584, 332] on link "2" at bounding box center [578, 330] width 15 height 11
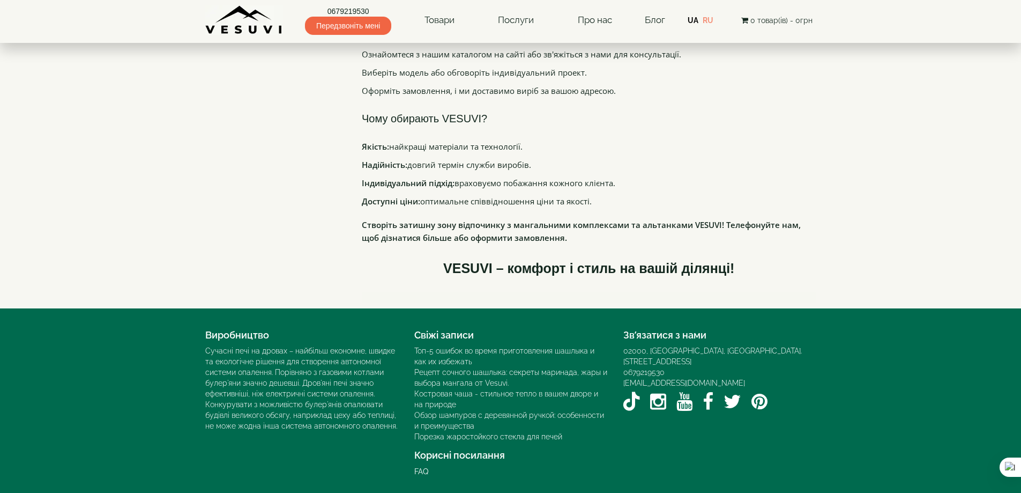
scroll to position [965, 0]
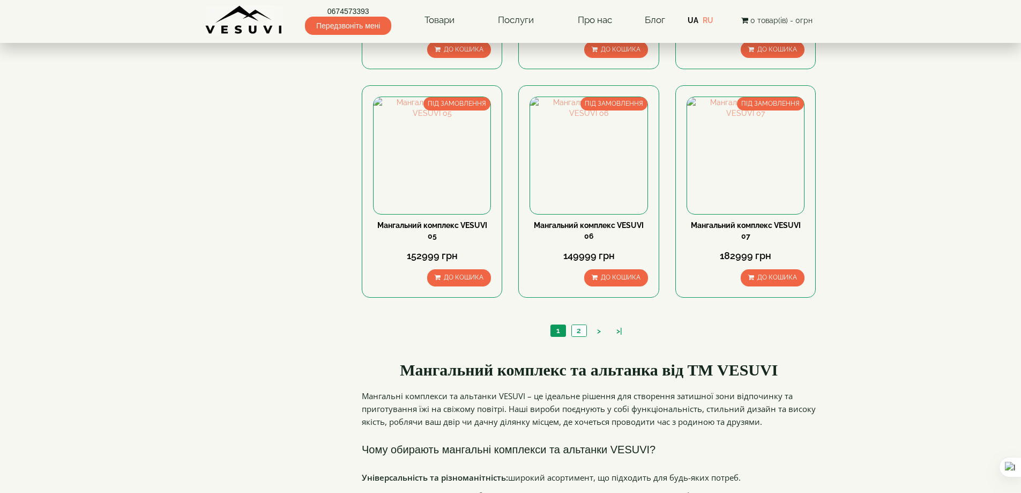
drag, startPoint x: 861, startPoint y: 236, endPoint x: 850, endPoint y: 229, distance: 14.0
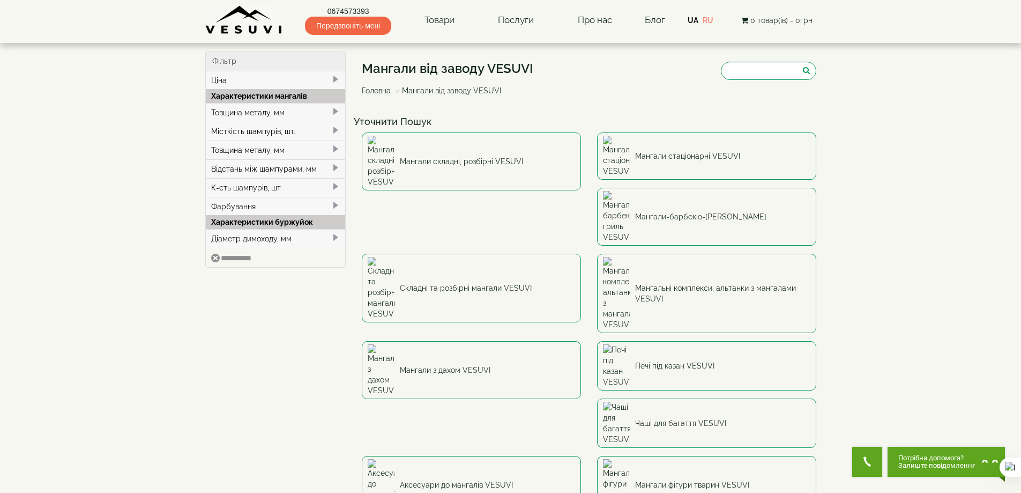
drag, startPoint x: 213, startPoint y: 196, endPoint x: 204, endPoint y: 194, distance: 9.4
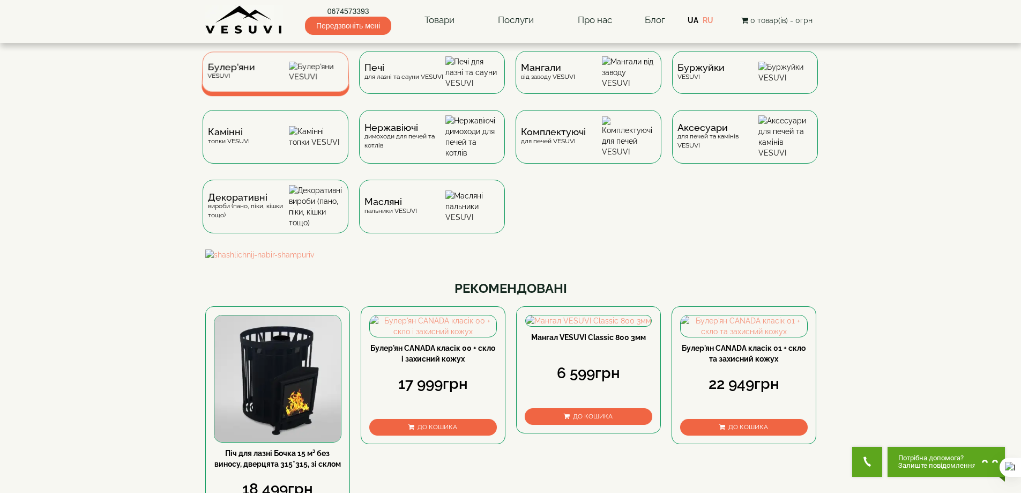
click at [311, 79] on img at bounding box center [316, 72] width 55 height 20
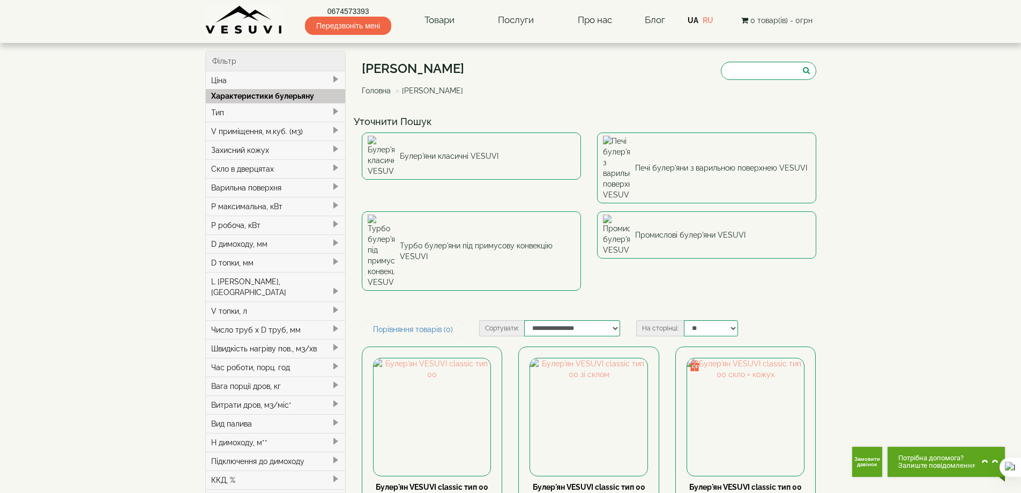
drag, startPoint x: 149, startPoint y: 90, endPoint x: 130, endPoint y: 103, distance: 23.1
